Goal: Task Accomplishment & Management: Manage account settings

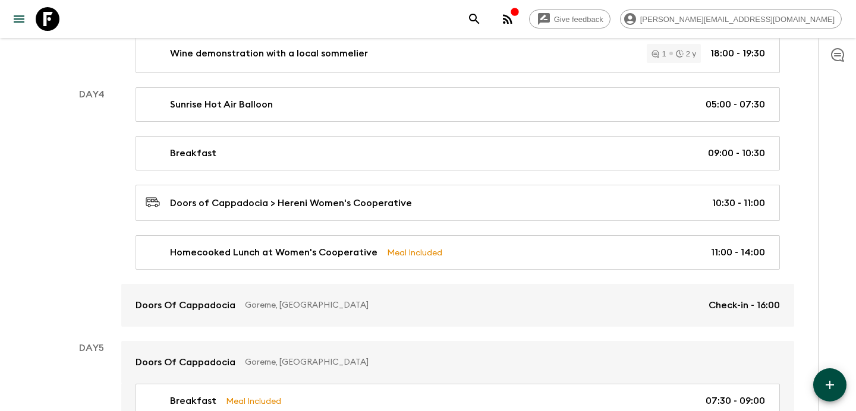
scroll to position [1077, 0]
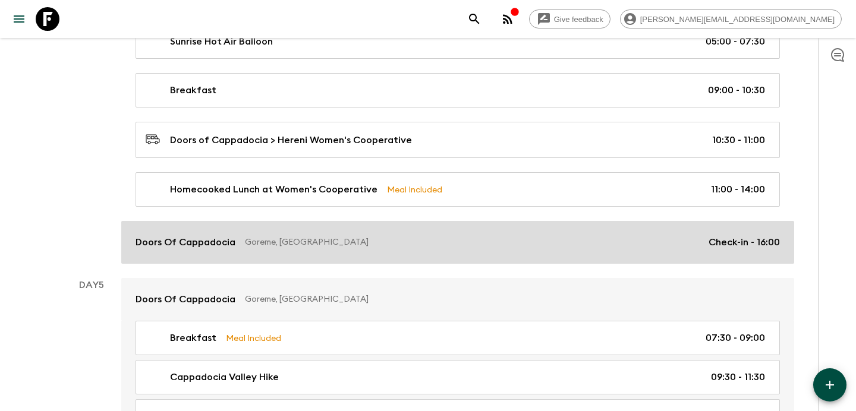
click at [328, 227] on link "Doors Of Cappadocia Goreme, Turkey Check-in - 16:00" at bounding box center [457, 242] width 673 height 43
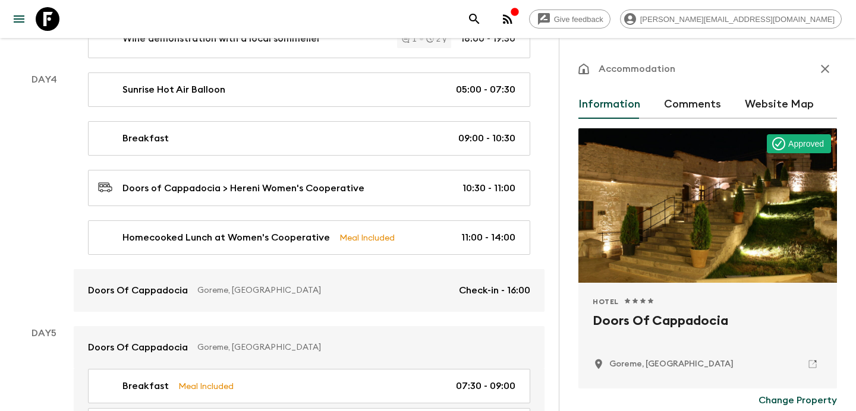
click at [828, 69] on icon "button" at bounding box center [825, 69] width 14 height 14
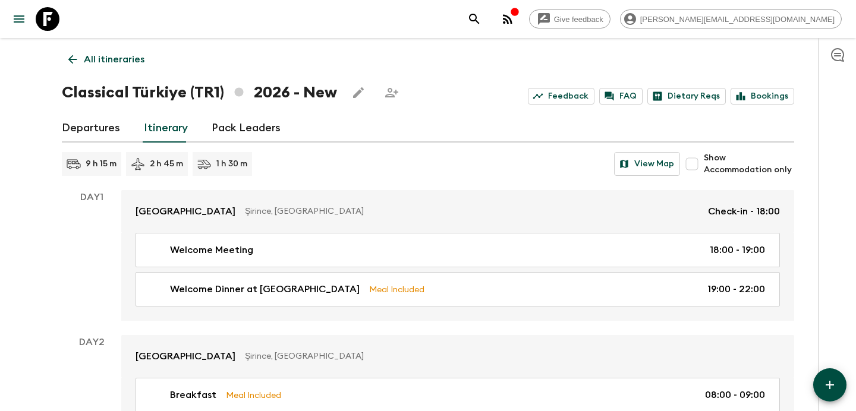
click at [133, 53] on p "All itineraries" at bounding box center [114, 59] width 61 height 14
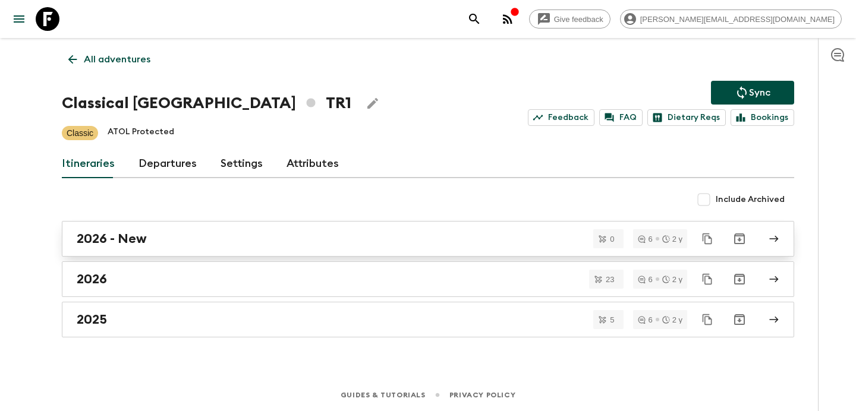
click at [367, 251] on link "2026 - New" at bounding box center [428, 239] width 732 height 36
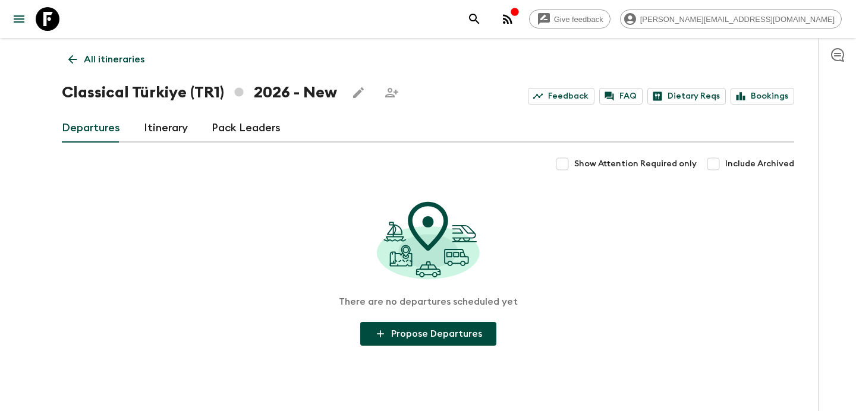
click at [175, 131] on link "Itinerary" at bounding box center [166, 128] width 44 height 29
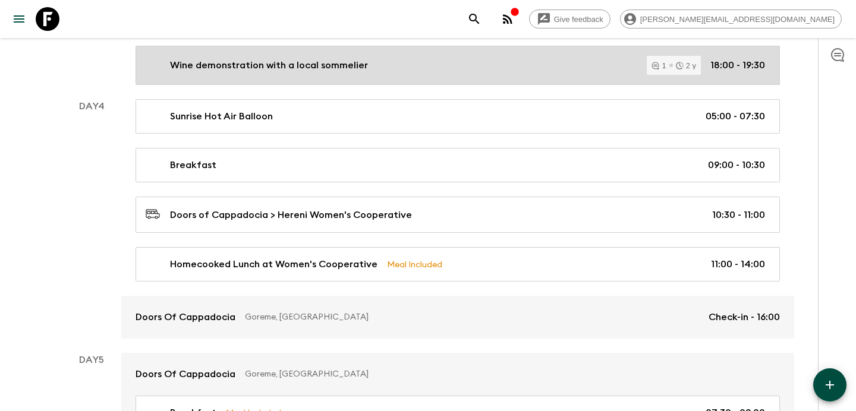
scroll to position [1011, 0]
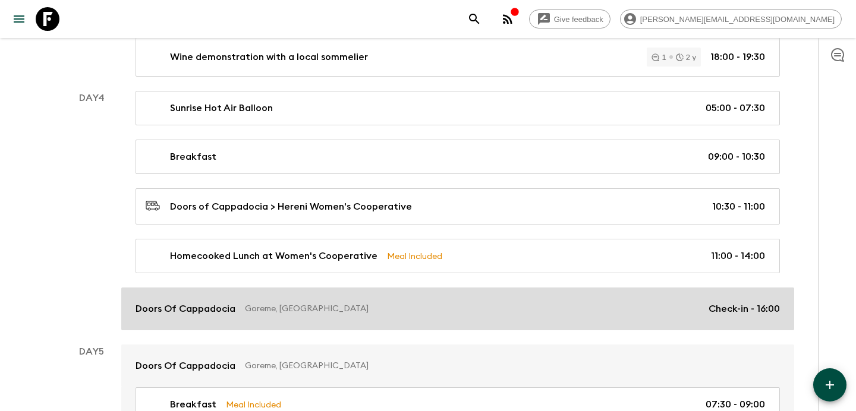
click at [377, 291] on link "Doors Of Cappadocia Goreme, Turkey Check-in - 16:00" at bounding box center [457, 309] width 673 height 43
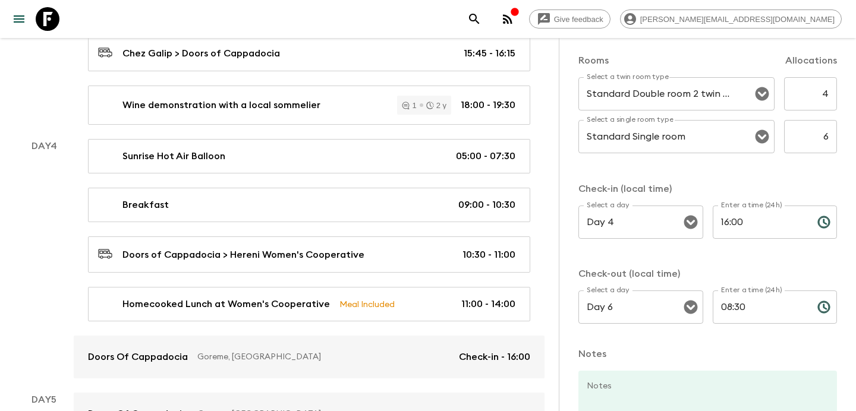
scroll to position [384, 0]
click at [645, 221] on input "Day 4" at bounding box center [624, 221] width 81 height 23
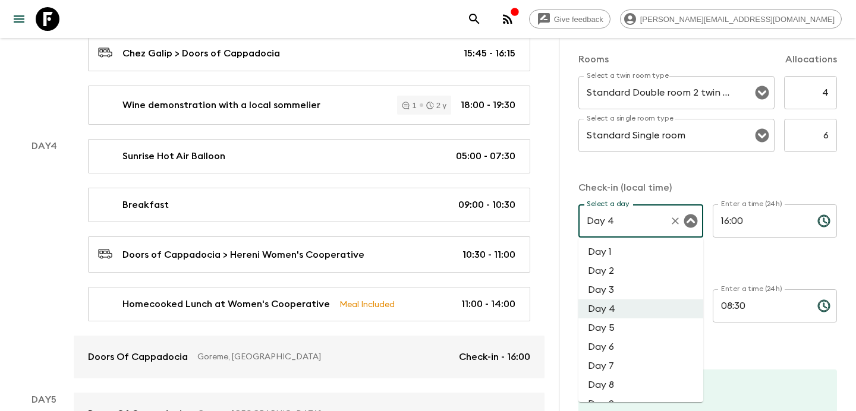
click at [636, 285] on li "Day 3" at bounding box center [640, 290] width 125 height 19
type input "Day 3"
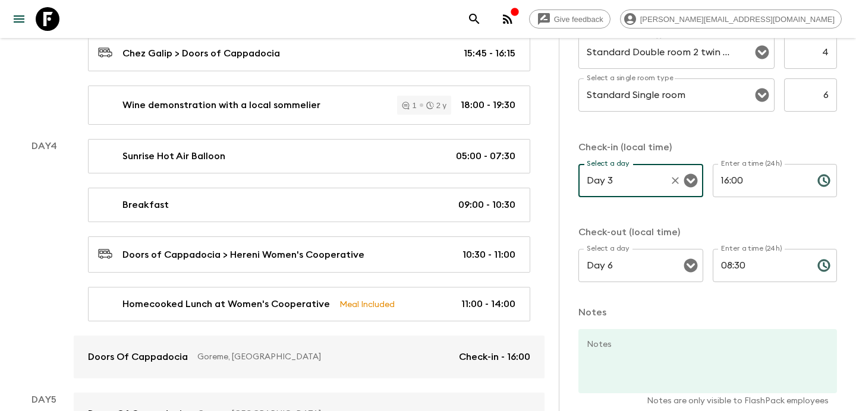
scroll to position [483, 0]
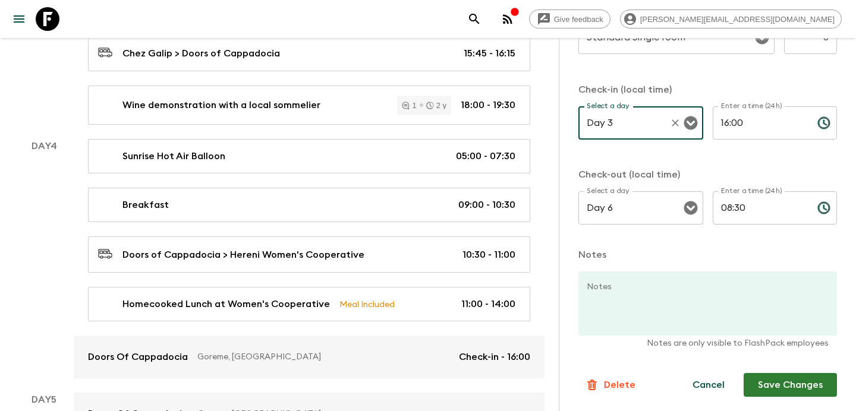
click at [765, 378] on button "Save Changes" at bounding box center [790, 385] width 93 height 24
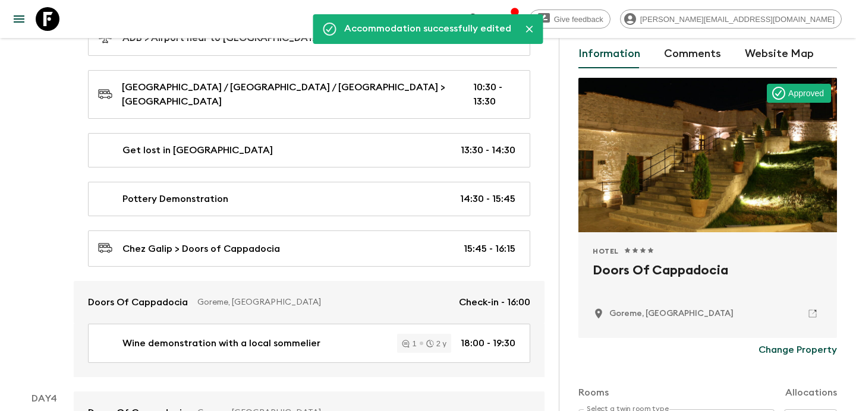
scroll to position [0, 0]
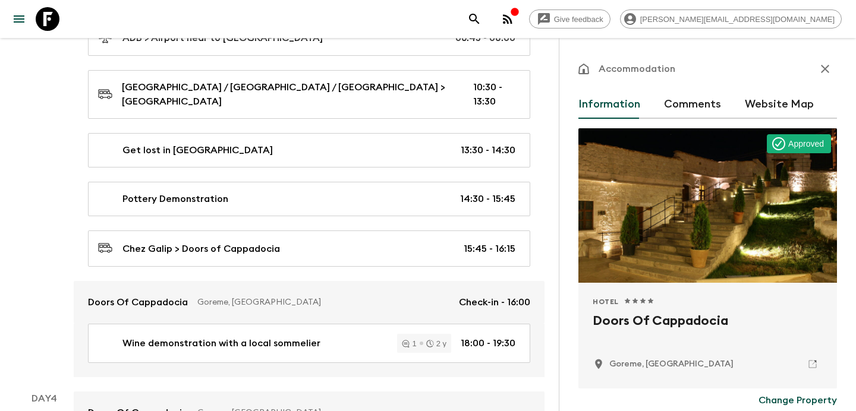
click at [830, 64] on icon "button" at bounding box center [825, 69] width 14 height 14
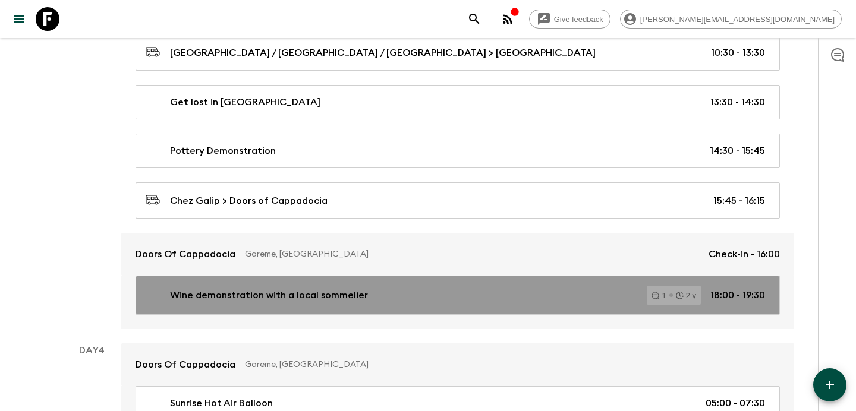
click at [416, 287] on div "Wine demonstration with a local sommelier 1 2 y 18:00 - 19:30" at bounding box center [455, 295] width 619 height 19
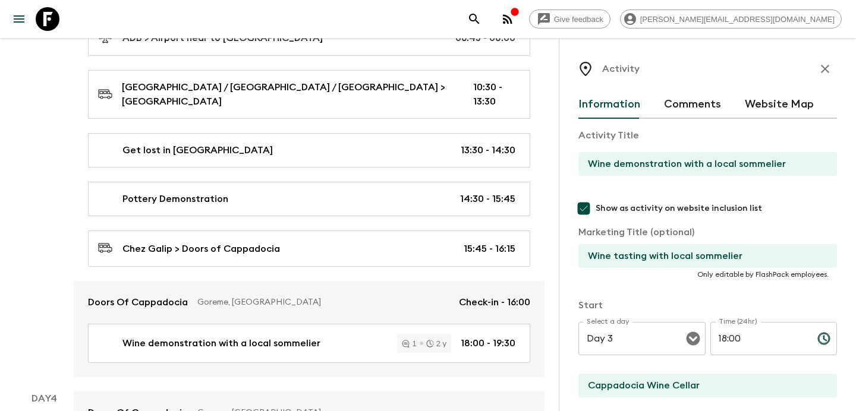
click at [822, 71] on icon "button" at bounding box center [825, 69] width 14 height 14
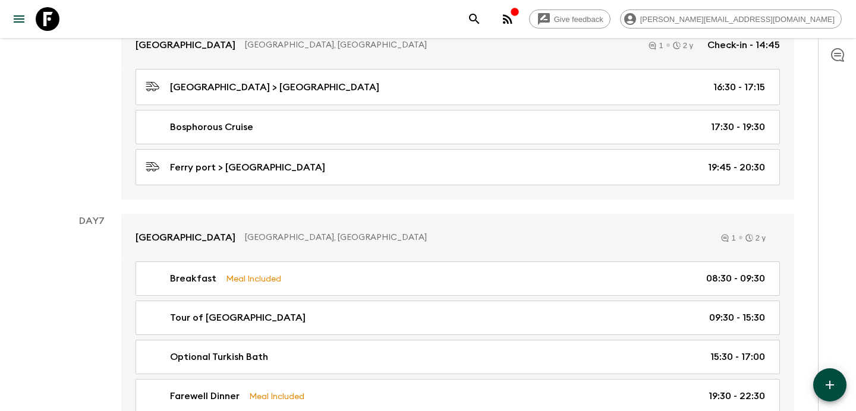
scroll to position [2032, 0]
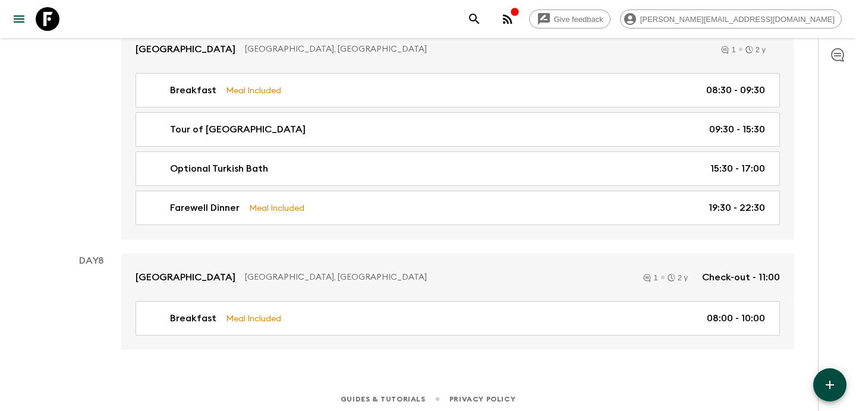
click at [505, 23] on circle "button" at bounding box center [504, 22] width 2 height 2
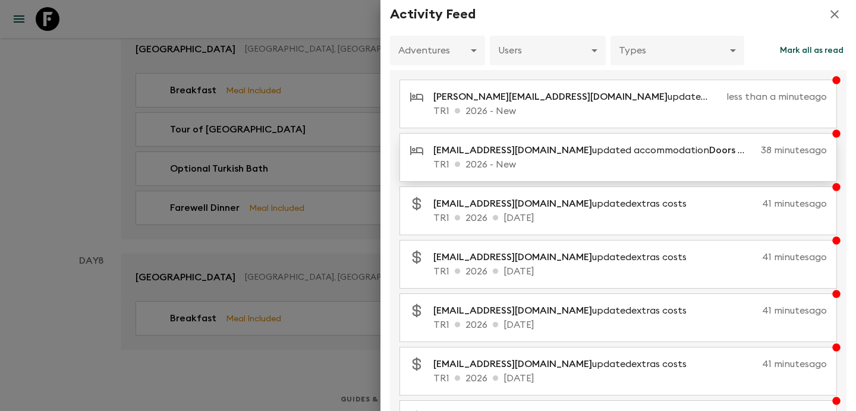
scroll to position [14, 0]
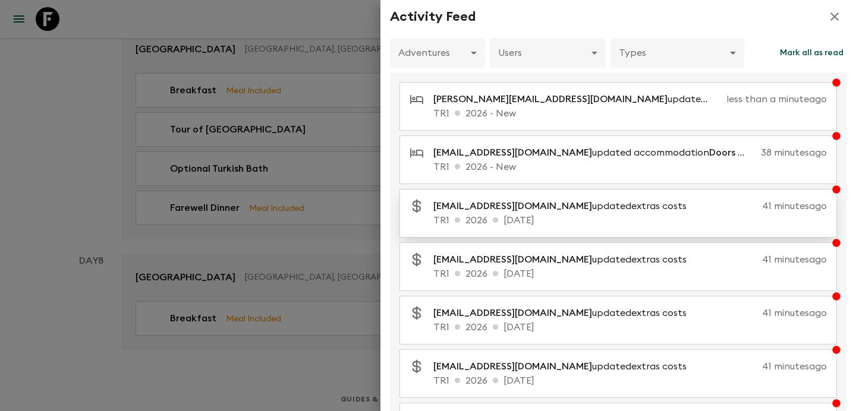
click at [553, 214] on p "TR1 2026 04 Oct 2026" at bounding box center [630, 220] width 394 height 14
